Goal: Transaction & Acquisition: Purchase product/service

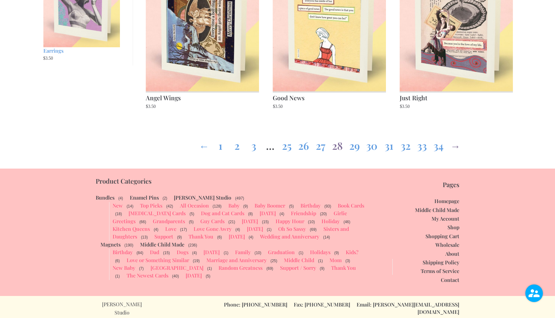
scroll to position [883, 0]
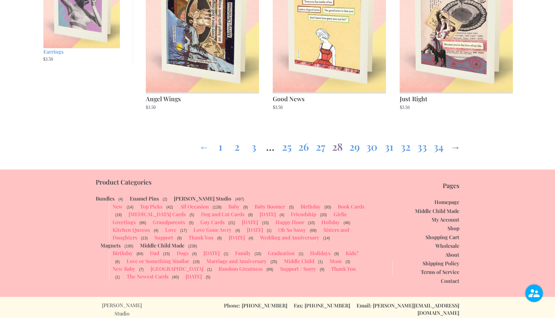
click at [459, 149] on link "→" at bounding box center [455, 145] width 10 height 23
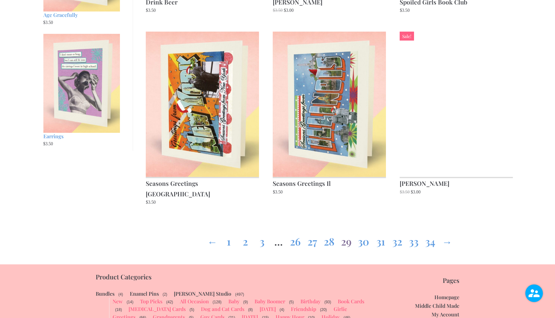
scroll to position [817, 0]
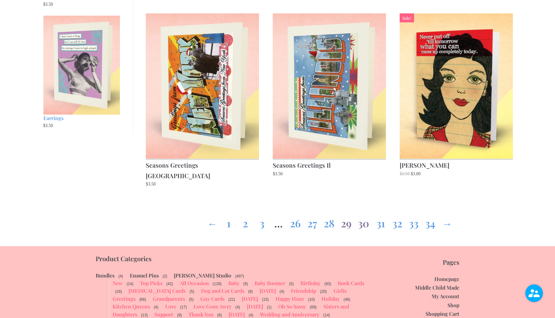
click at [362, 217] on link "30" at bounding box center [363, 221] width 11 height 23
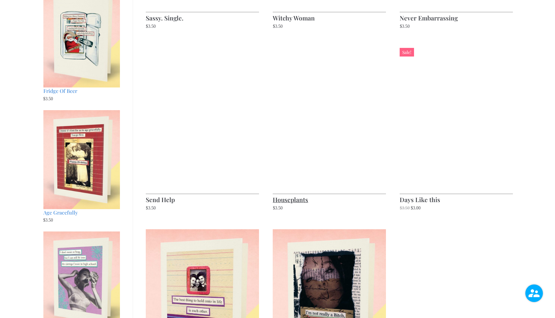
scroll to position [601, 0]
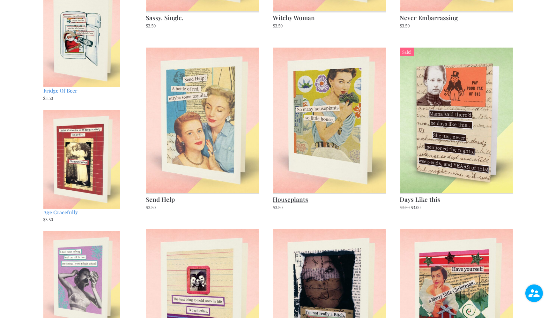
click at [303, 166] on img at bounding box center [329, 120] width 113 height 145
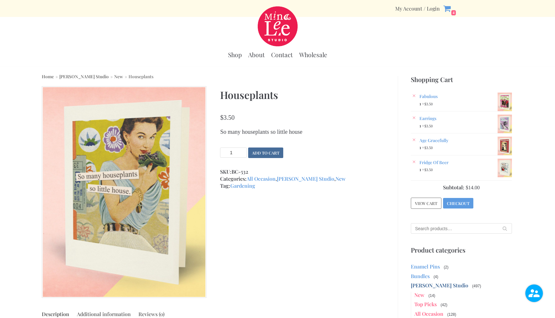
click at [271, 154] on button "Add to cart" at bounding box center [265, 152] width 35 height 11
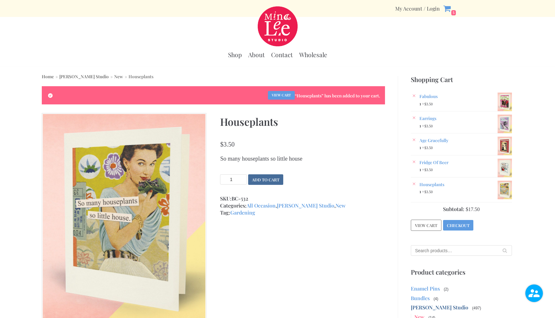
click at [254, 178] on button "Add to cart" at bounding box center [265, 179] width 35 height 11
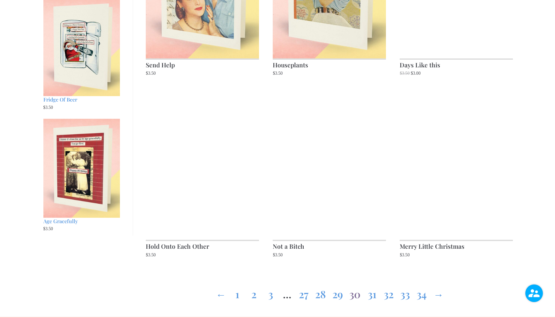
scroll to position [737, 0]
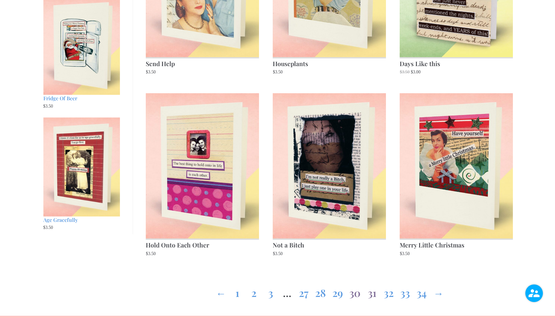
click at [374, 298] on link "31" at bounding box center [372, 291] width 10 height 23
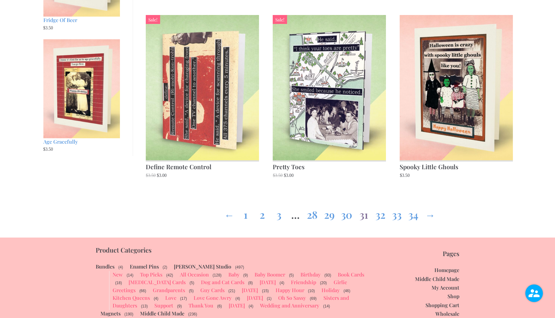
scroll to position [824, 0]
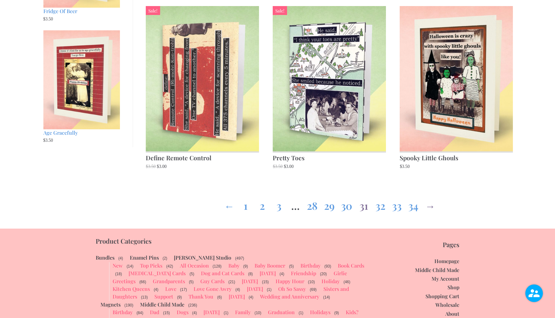
click at [431, 209] on link "→" at bounding box center [430, 204] width 10 height 23
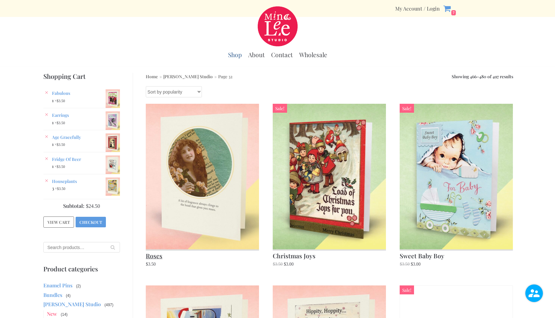
click at [197, 207] on img at bounding box center [202, 176] width 113 height 145
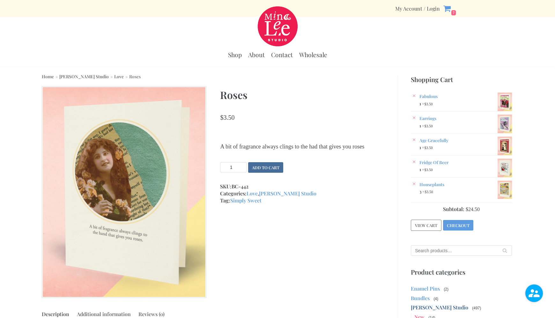
click at [274, 173] on button "Add to cart" at bounding box center [265, 167] width 35 height 11
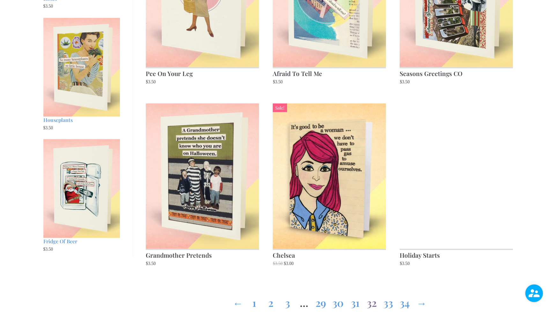
scroll to position [738, 0]
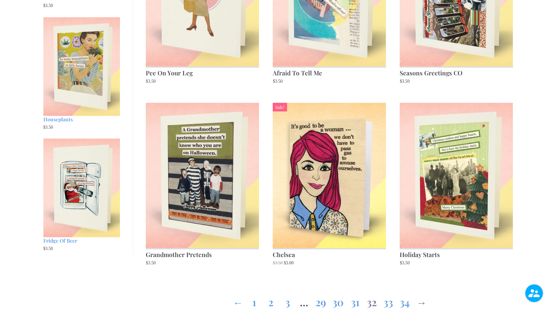
click at [421, 294] on link "→" at bounding box center [422, 300] width 10 height 23
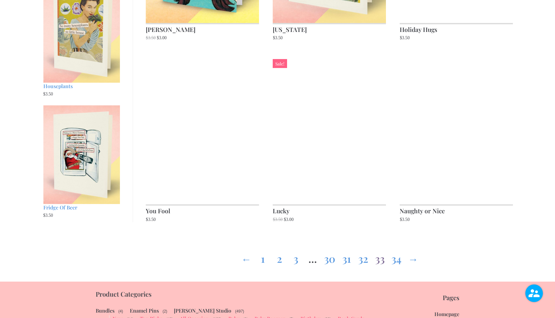
scroll to position [772, 0]
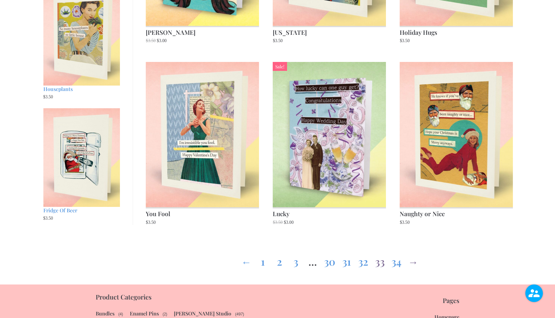
click at [413, 266] on link "→" at bounding box center [413, 260] width 10 height 23
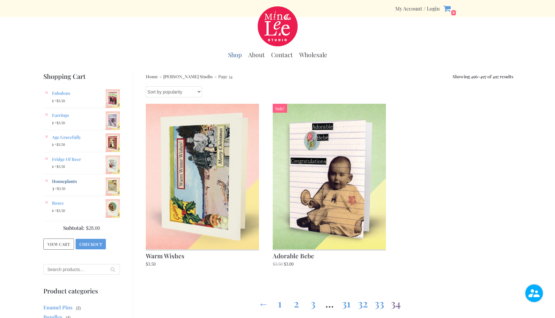
click at [111, 185] on img at bounding box center [113, 186] width 14 height 19
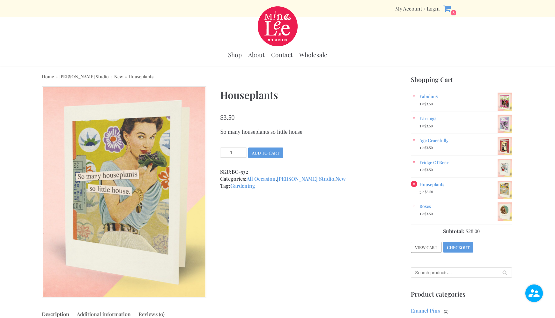
click at [414, 182] on link "×" at bounding box center [414, 184] width 6 height 6
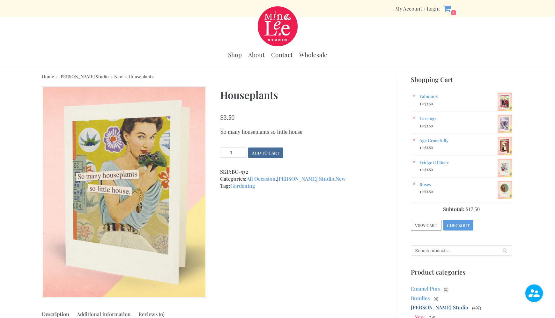
click at [262, 150] on button "Add to cart" at bounding box center [265, 152] width 35 height 11
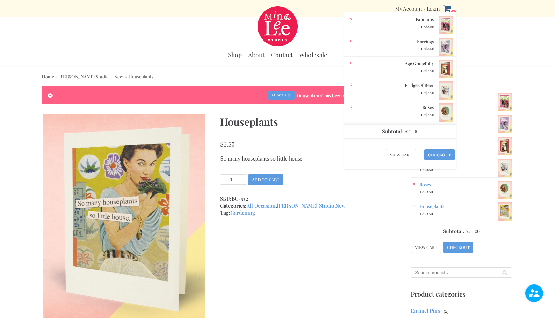
click at [447, 9] on icon at bounding box center [447, 9] width 7 height 6
